Goal: Task Accomplishment & Management: Complete application form

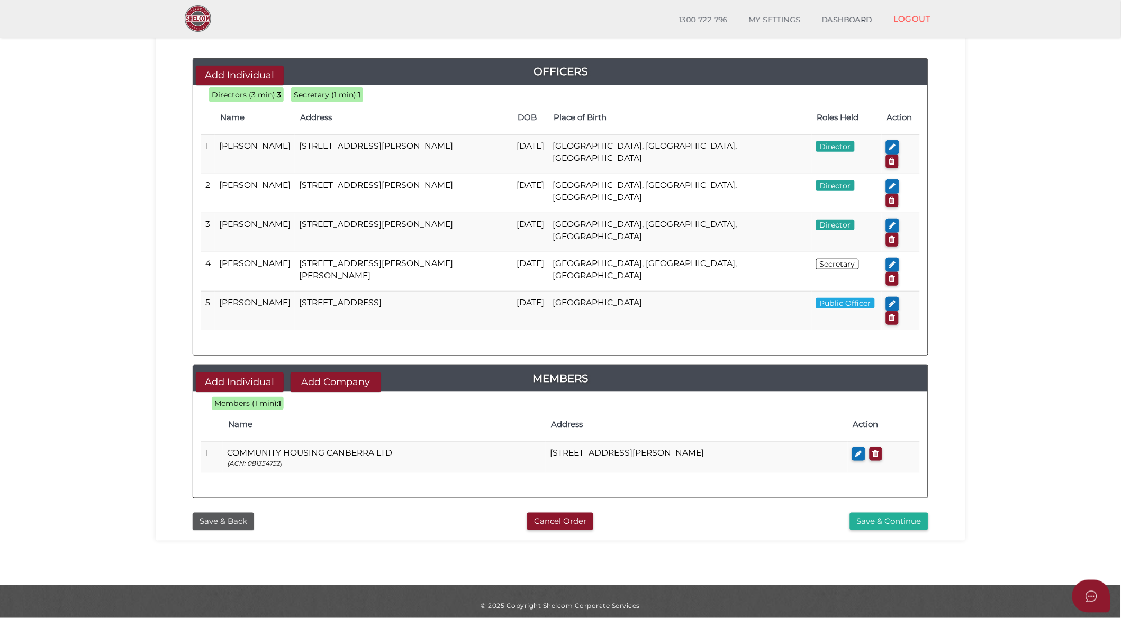
scroll to position [108, 0]
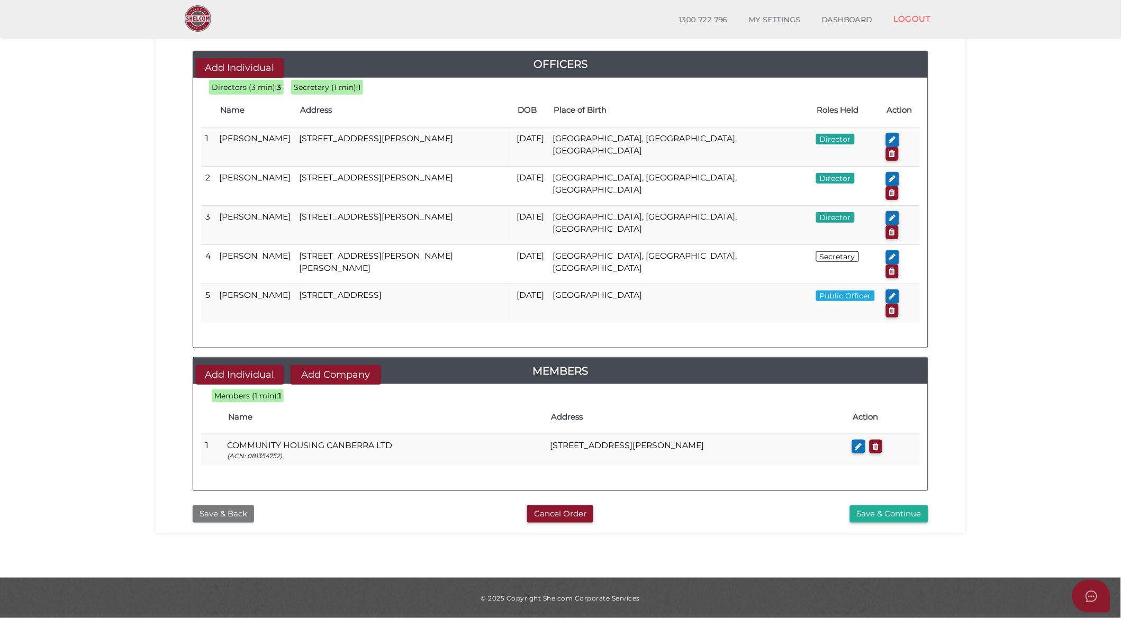
click at [224, 505] on button "Save & Back" at bounding box center [223, 513] width 61 height 17
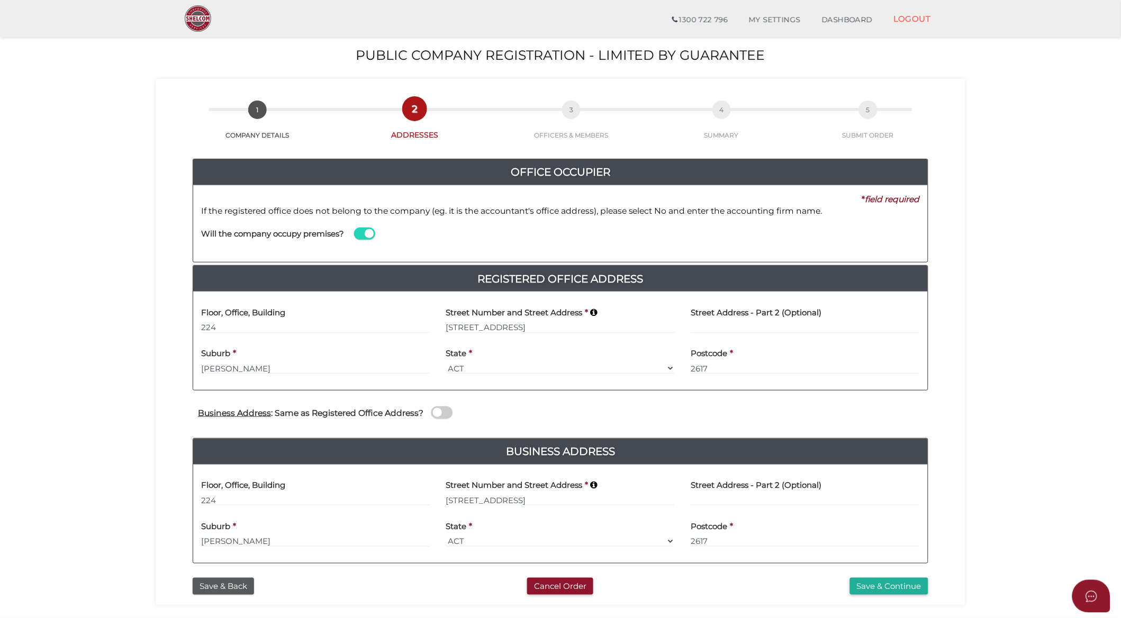
scroll to position [108, 0]
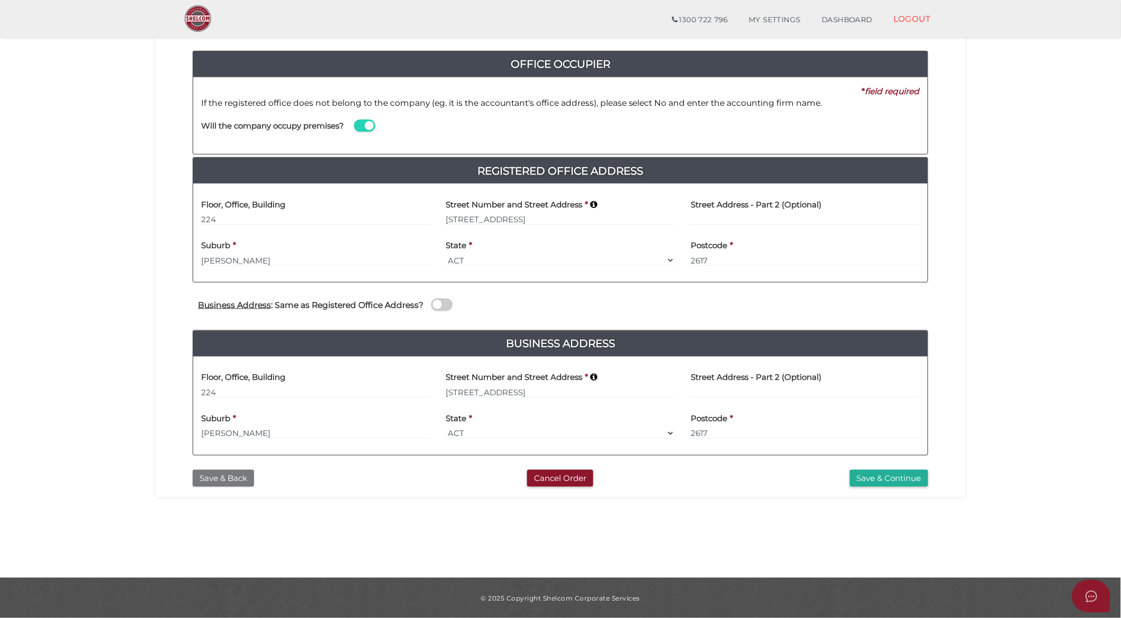
click at [211, 479] on button "Save & Back" at bounding box center [223, 478] width 61 height 17
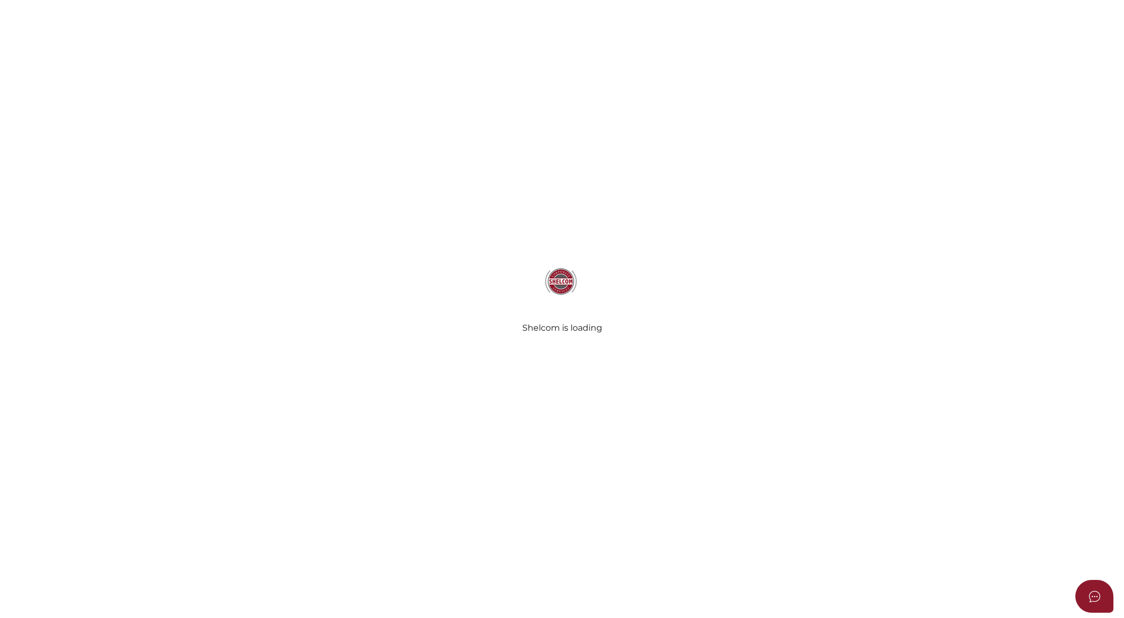
select select "ACT"
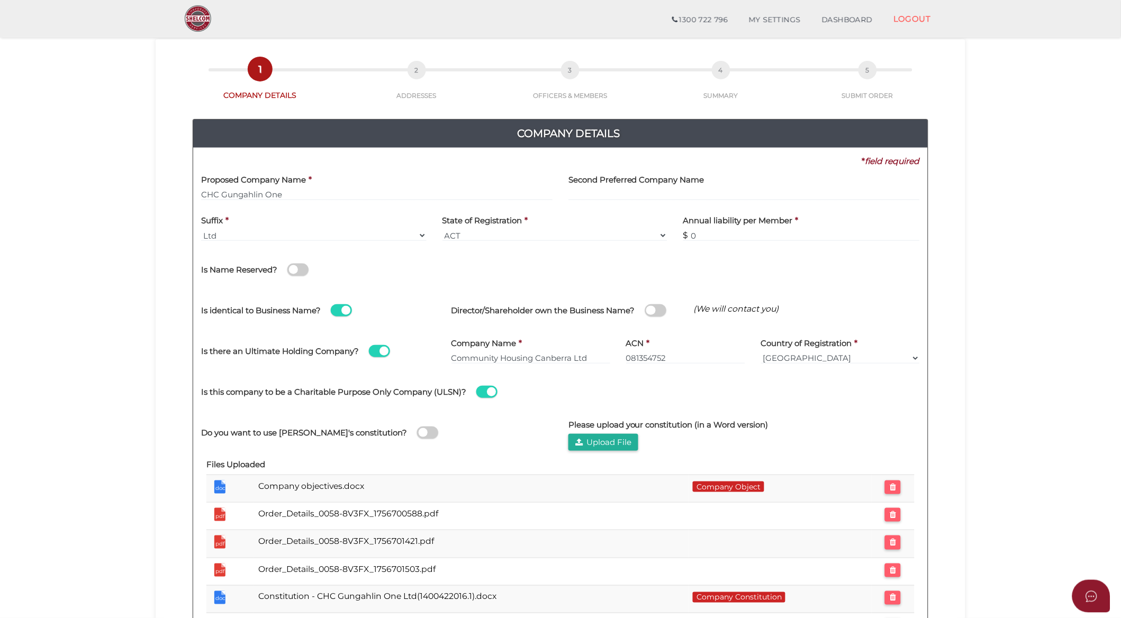
scroll to position [117, 0]
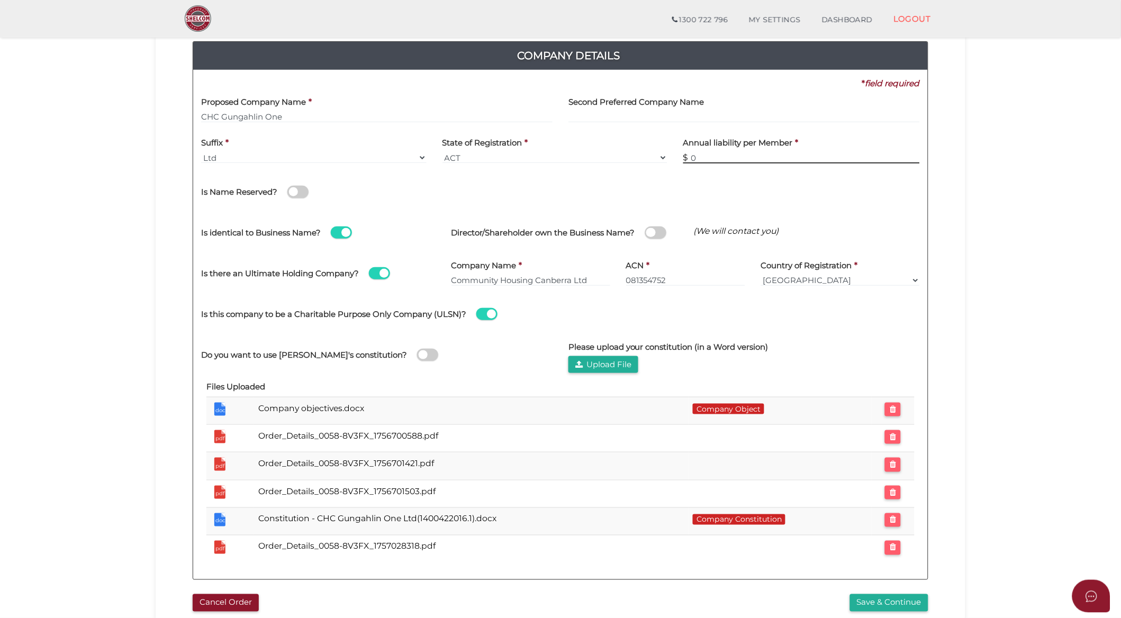
click at [707, 159] on input "0" at bounding box center [801, 158] width 237 height 12
drag, startPoint x: 707, startPoint y: 159, endPoint x: 685, endPoint y: 157, distance: 21.8
click at [685, 157] on input "0" at bounding box center [801, 158] width 237 height 12
type input "10"
click at [967, 293] on section "Public Company Registration - Limited by Guarantee 9533015343bf1f97c0a8acb15360…" at bounding box center [560, 288] width 1121 height 755
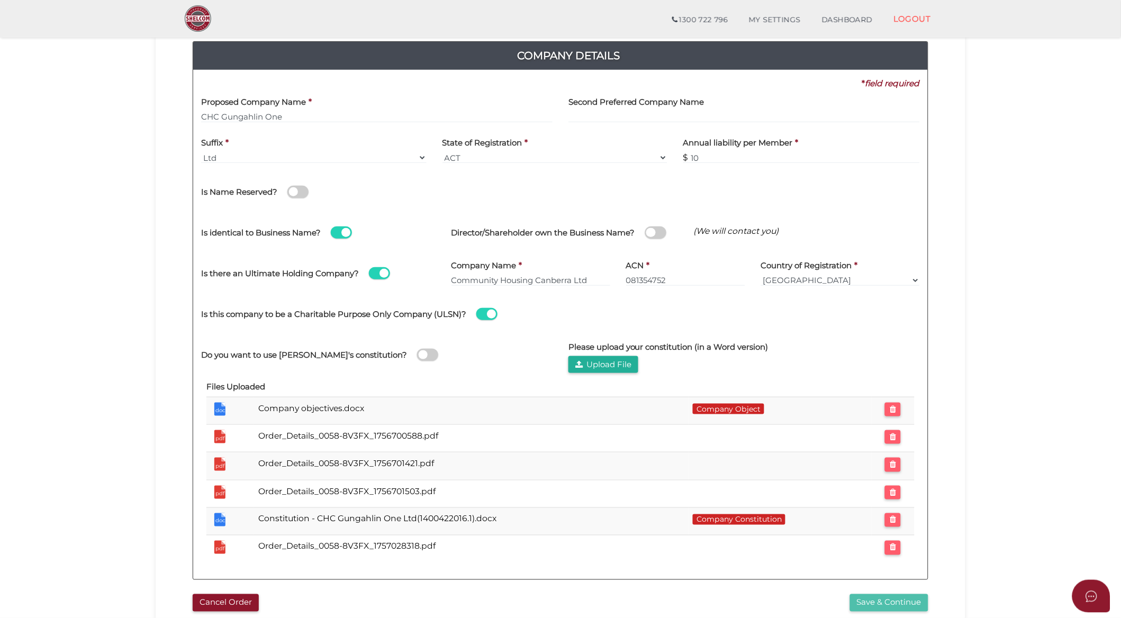
click at [879, 605] on button "Save & Continue" at bounding box center [889, 602] width 78 height 17
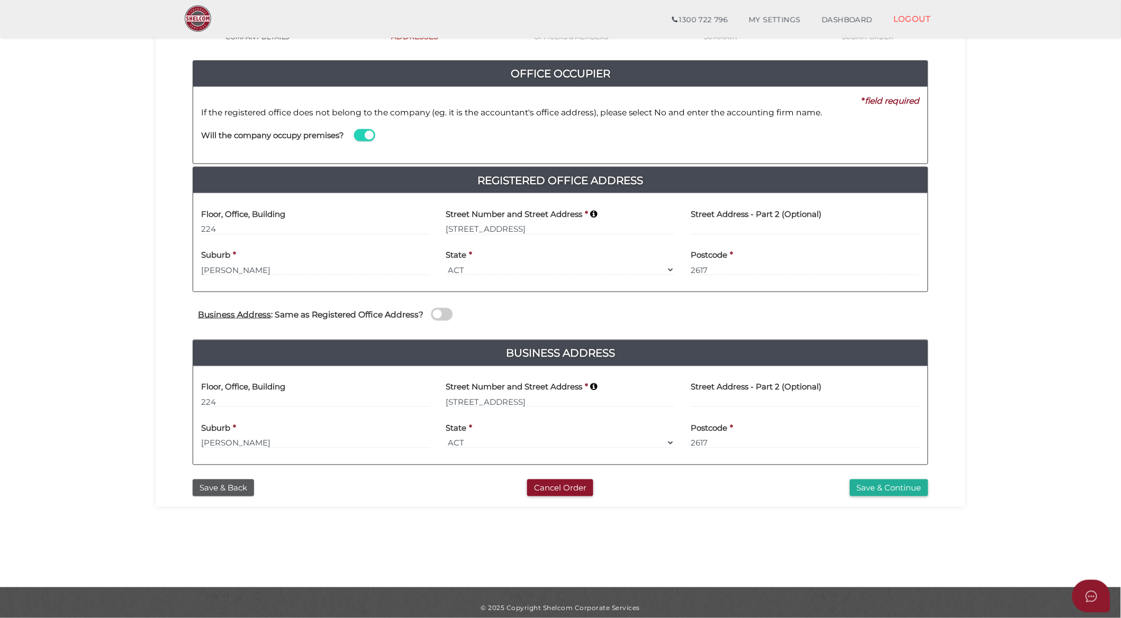
scroll to position [108, 0]
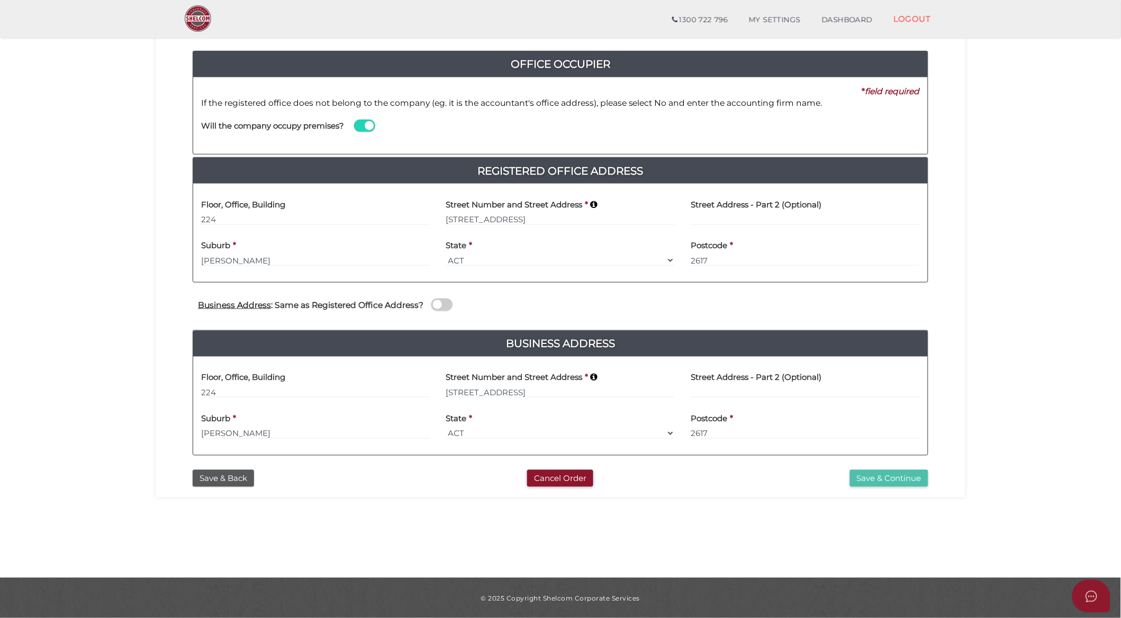
click at [903, 481] on button "Save & Continue" at bounding box center [889, 478] width 78 height 17
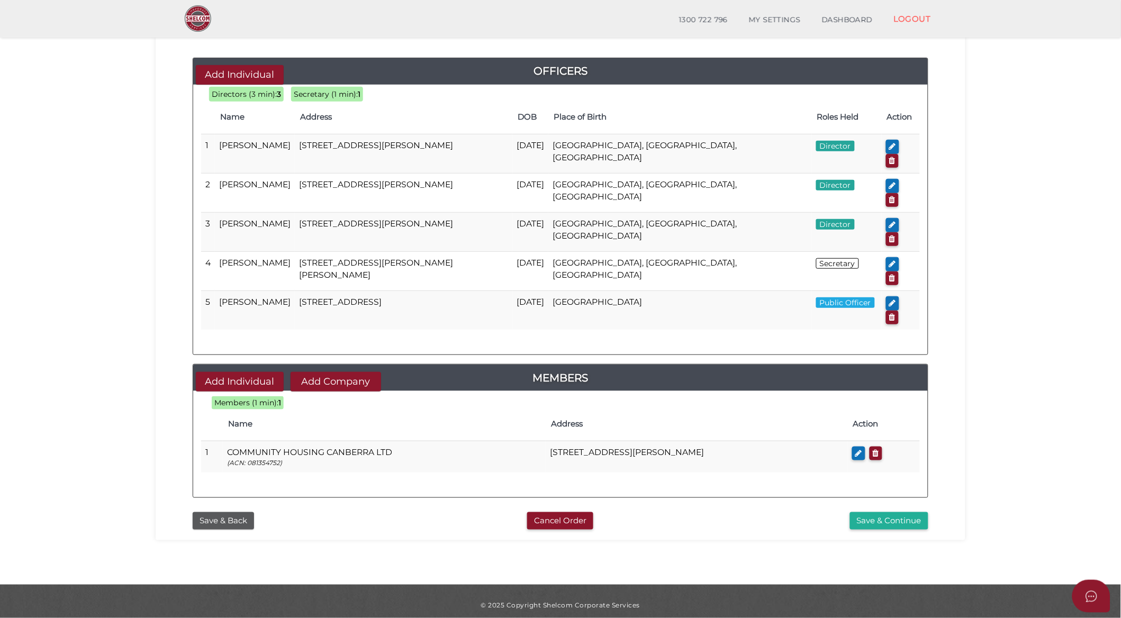
scroll to position [108, 0]
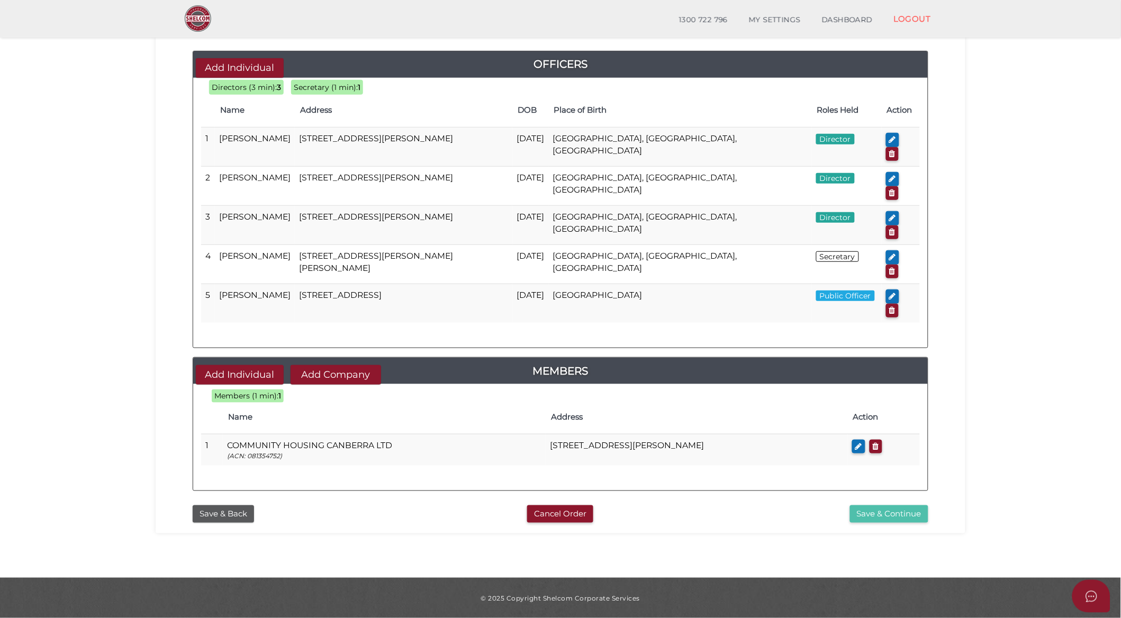
click at [909, 505] on button "Save & Continue" at bounding box center [889, 513] width 78 height 17
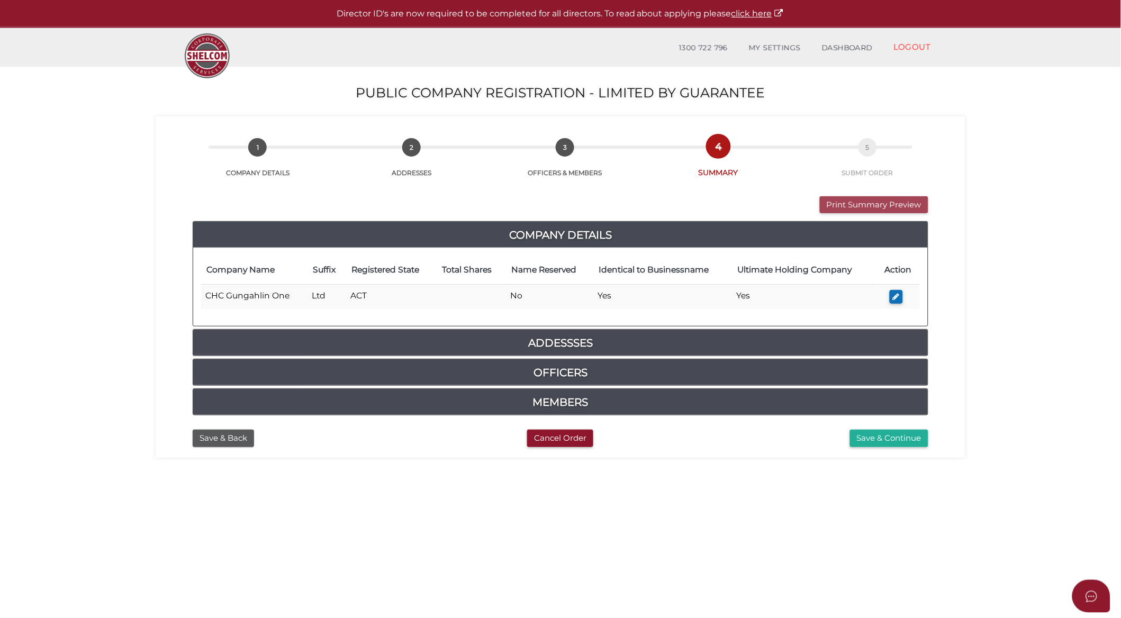
click at [912, 207] on button "Print Summary Preview" at bounding box center [874, 204] width 108 height 17
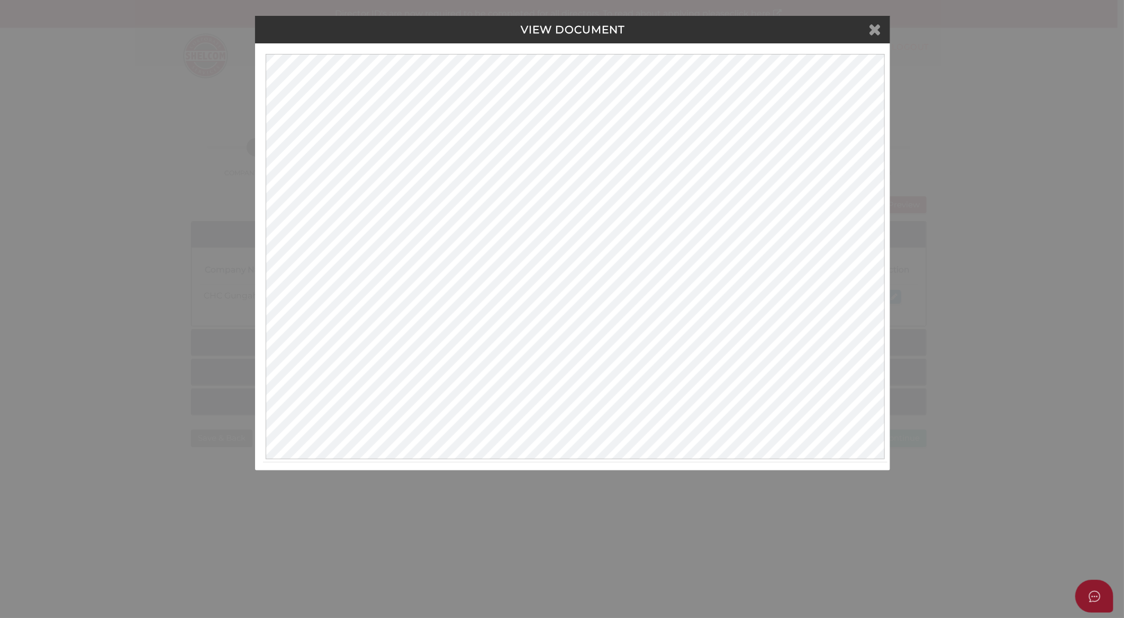
click at [869, 31] on icon at bounding box center [874, 29] width 13 height 16
